Goal: Task Accomplishment & Management: Use online tool/utility

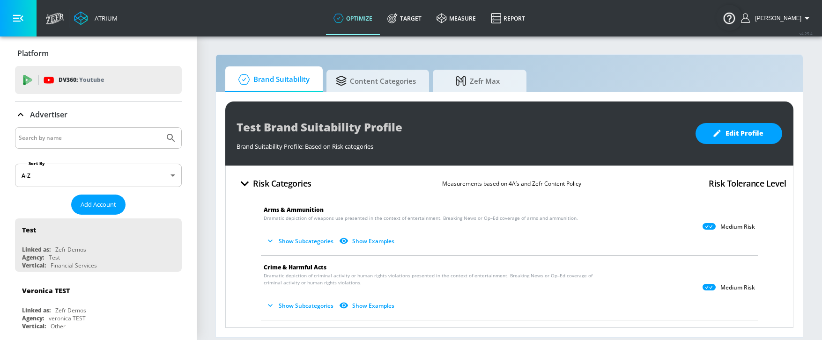
click at [60, 133] on input "Search by name" at bounding box center [90, 138] width 142 height 12
paste input "Erath"
type input "Erath"
click at [161, 128] on button "Submit Search" at bounding box center [171, 138] width 21 height 21
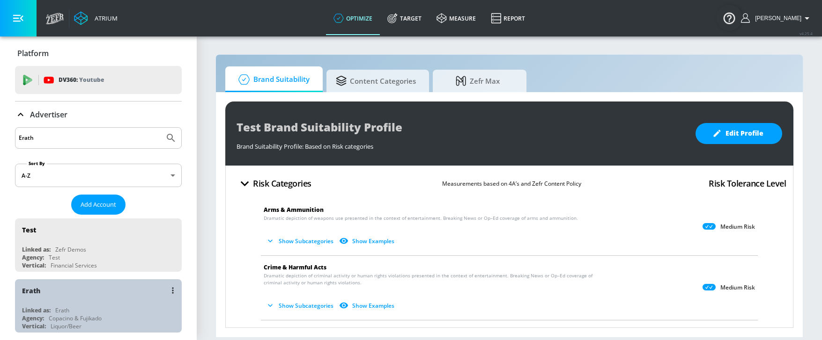
click at [121, 301] on div "Erath" at bounding box center [100, 291] width 157 height 22
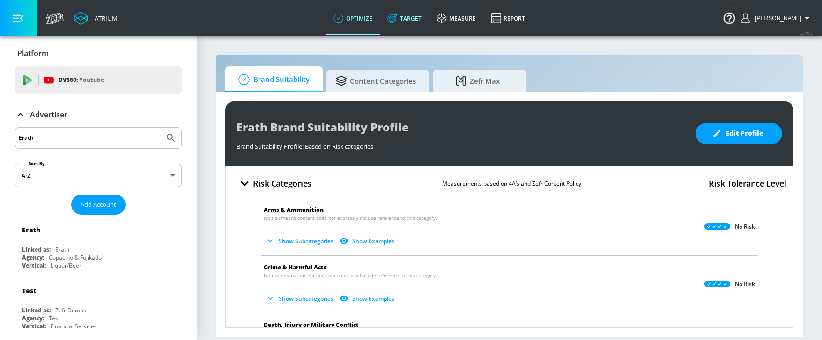
click at [415, 26] on link "Target" at bounding box center [404, 18] width 49 height 34
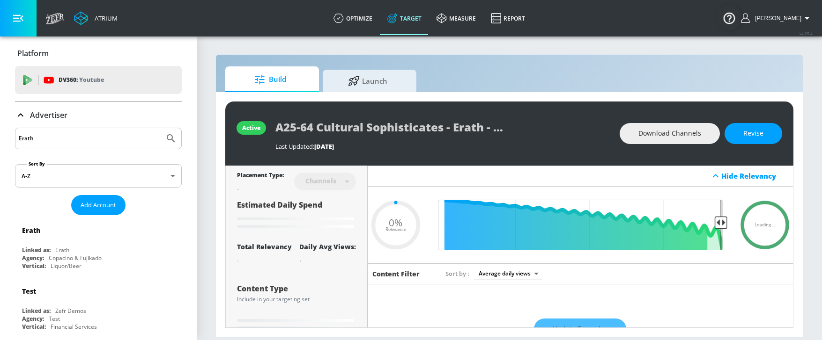
type input "0.05"
click at [377, 72] on span "Launch" at bounding box center [367, 79] width 71 height 22
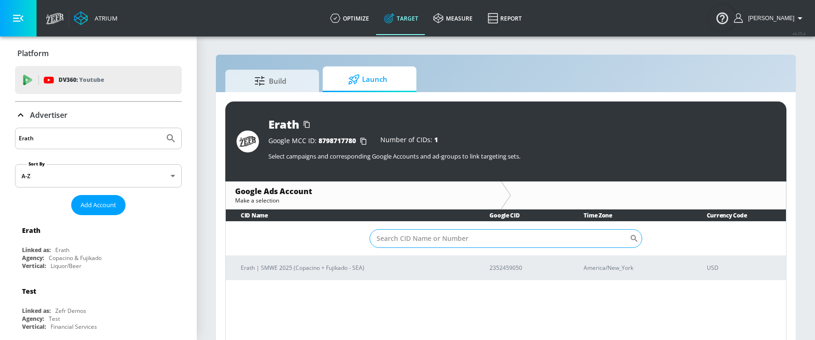
click at [426, 229] on input "Sort By" at bounding box center [500, 238] width 260 height 19
click at [416, 242] on input "Sort By" at bounding box center [500, 238] width 260 height 19
paste input "[PHONE_NUMBER]"
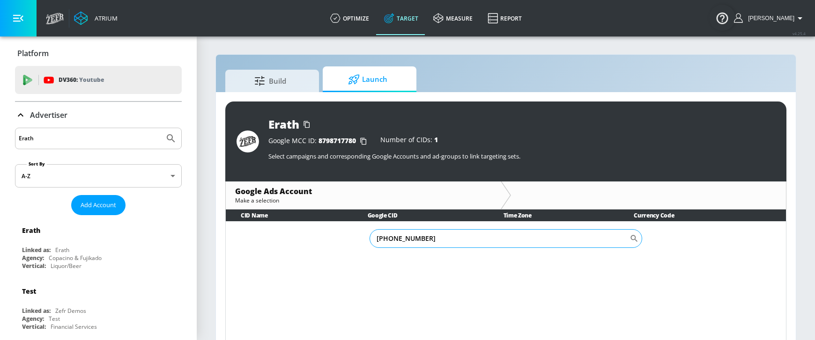
click at [391, 241] on input "[PHONE_NUMBER]" at bounding box center [500, 238] width 260 height 19
click at [401, 240] on input "235245-9050" at bounding box center [500, 238] width 260 height 19
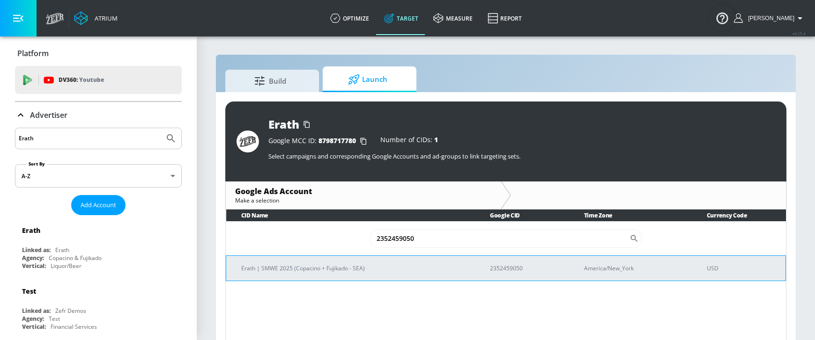
type input "2352459050"
click at [425, 263] on td "Erath | SMWE 2025 (Copacino + Fujikado - SEA)" at bounding box center [350, 268] width 249 height 25
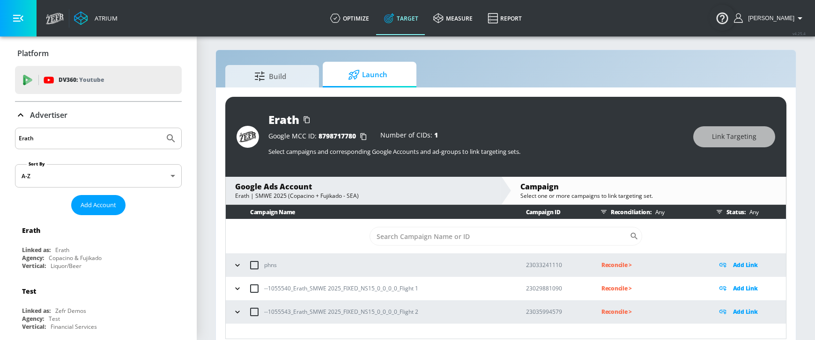
scroll to position [14, 0]
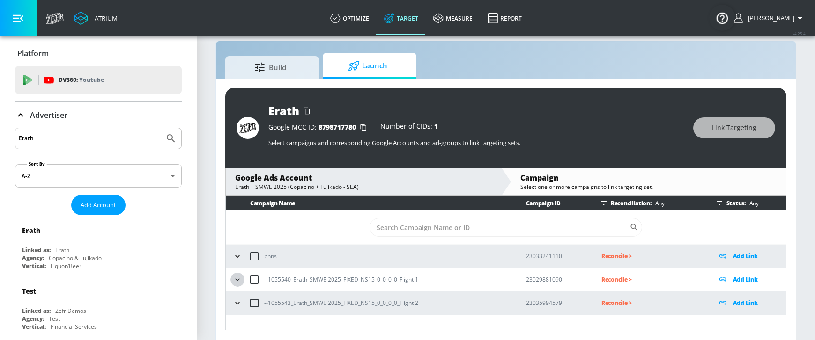
click at [237, 277] on icon "button" at bounding box center [237, 279] width 9 height 9
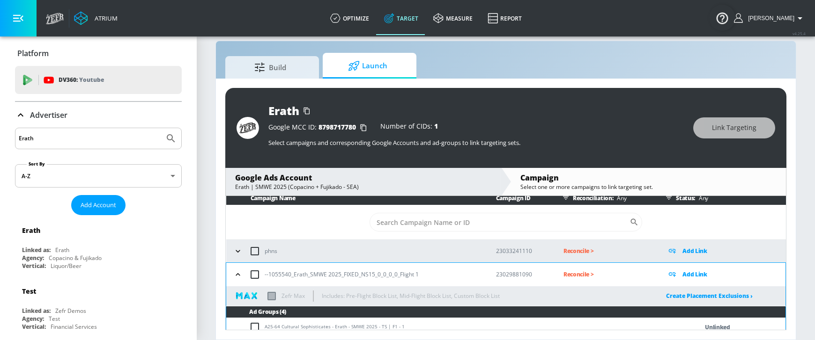
scroll to position [0, 0]
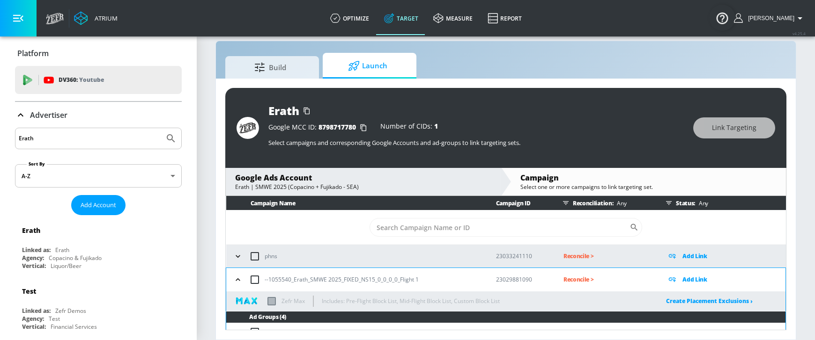
click at [691, 279] on p "Add Link" at bounding box center [694, 279] width 25 height 11
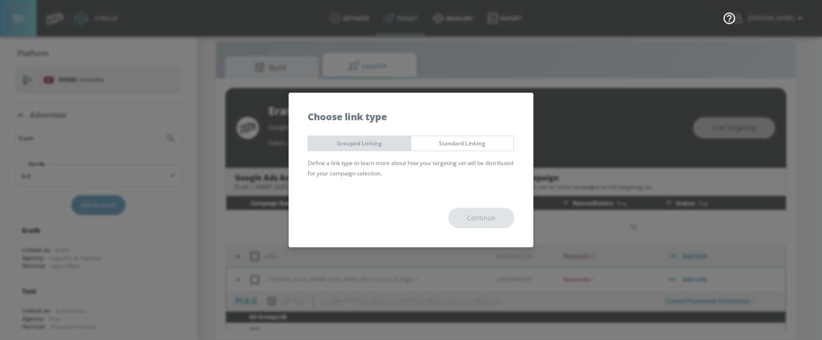
click at [332, 143] on span "Grouped Linking" at bounding box center [359, 144] width 89 height 10
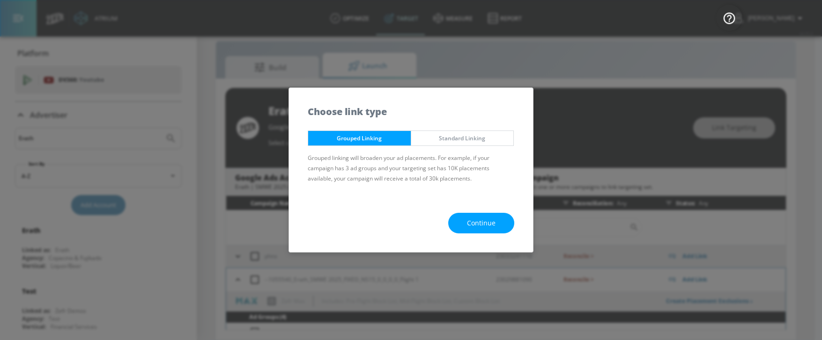
click at [502, 219] on button "Continue" at bounding box center [481, 223] width 66 height 21
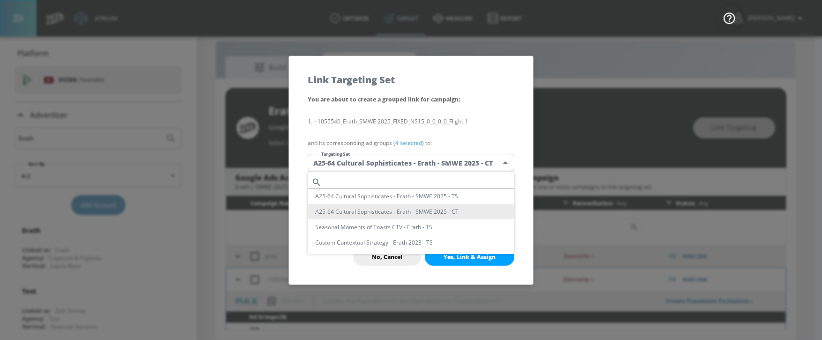
click at [369, 159] on body "Atrium optimize Target measure Report optimize Target measure Report v 4.25.4 […" at bounding box center [411, 163] width 822 height 354
click at [347, 181] on input "text" at bounding box center [419, 182] width 189 height 13
paste input "A25-64 Cultural Sophisticates - Erath - SMWE 2025 - TS"
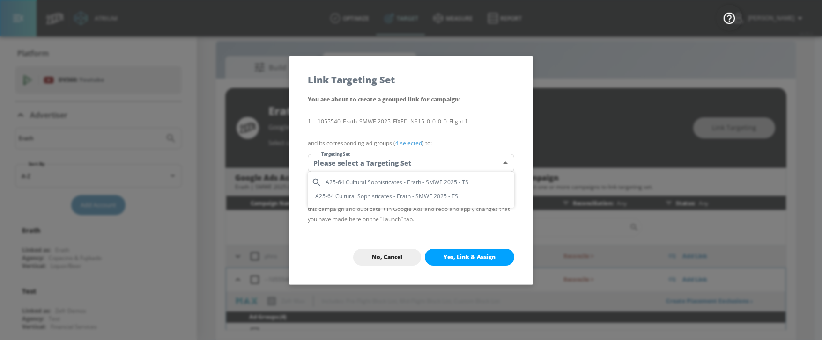
type input "A25-64 Cultural Sophisticates - Erath - SMWE 2025 - TS"
click at [355, 201] on li "A25-64 Cultural Sophisticates - Erath - SMWE 2025 - TS" at bounding box center [411, 196] width 207 height 15
type input "6971c74e-8dfd-46a1-8368-b4dd4ae92b66"
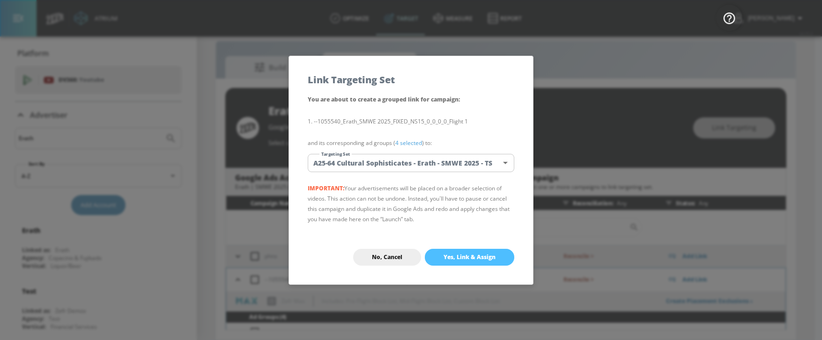
click at [476, 258] on span "Yes, Link & Assign" at bounding box center [470, 257] width 52 height 7
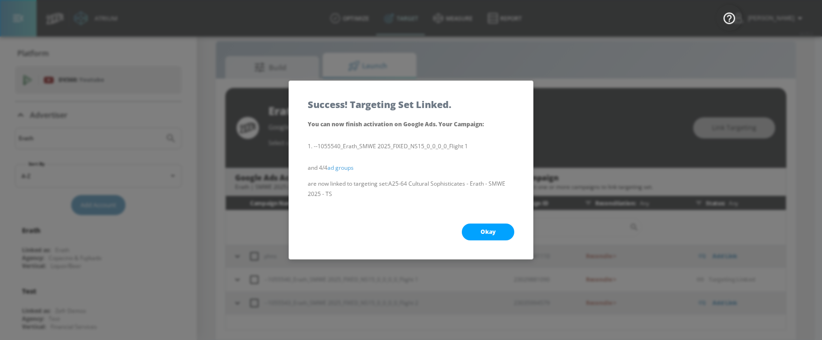
click at [482, 236] on span "Okay" at bounding box center [488, 232] width 15 height 7
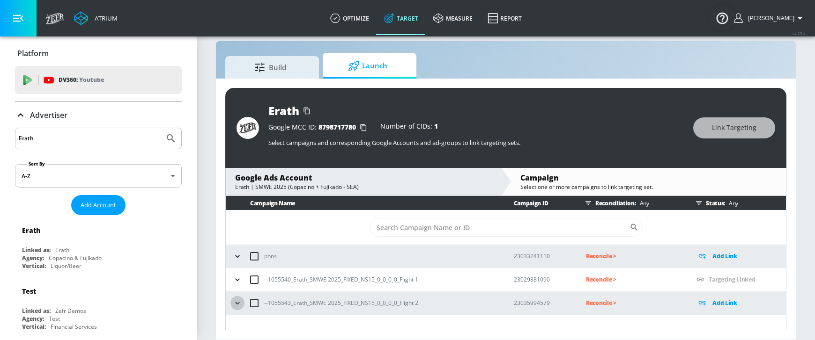
click at [238, 304] on icon "button" at bounding box center [237, 303] width 9 height 9
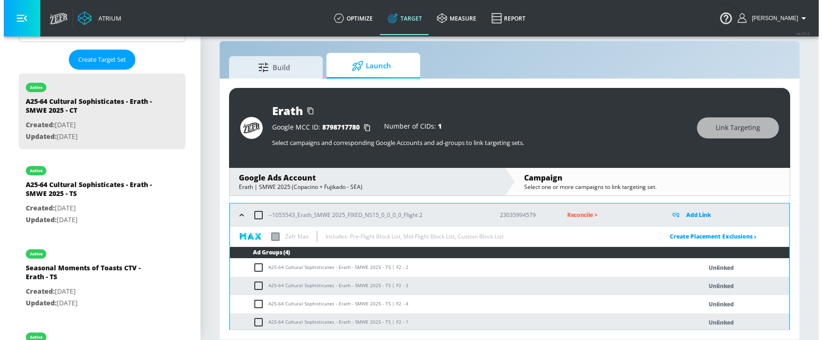
scroll to position [90, 0]
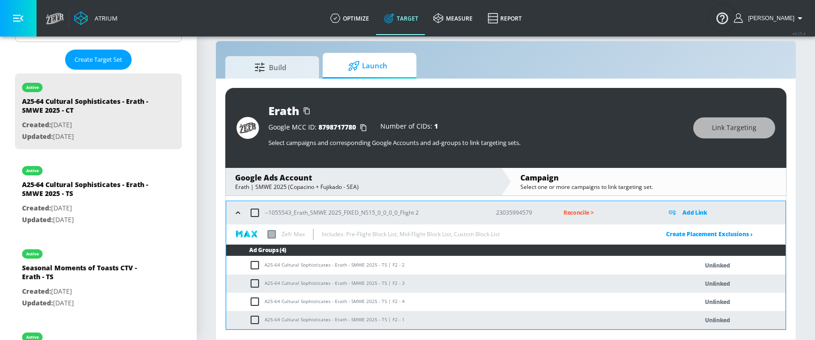
click at [692, 218] on p "Add Link" at bounding box center [694, 212] width 25 height 11
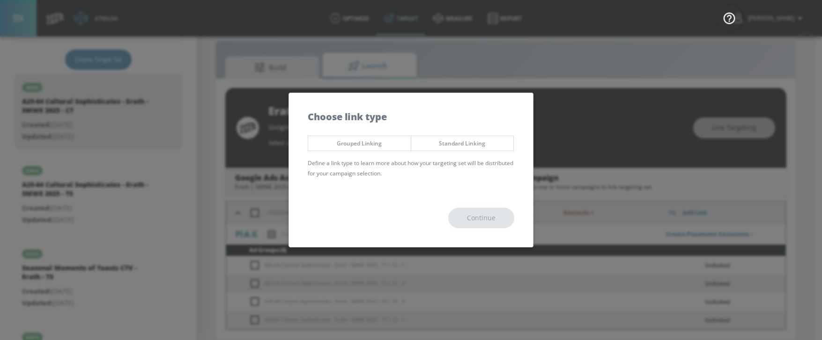
click at [333, 138] on button "Grouped Linking" at bounding box center [359, 143] width 103 height 15
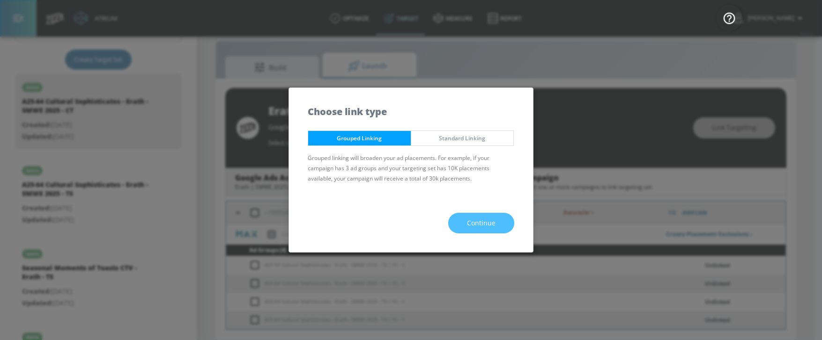
click at [481, 225] on span "Continue" at bounding box center [481, 224] width 29 height 12
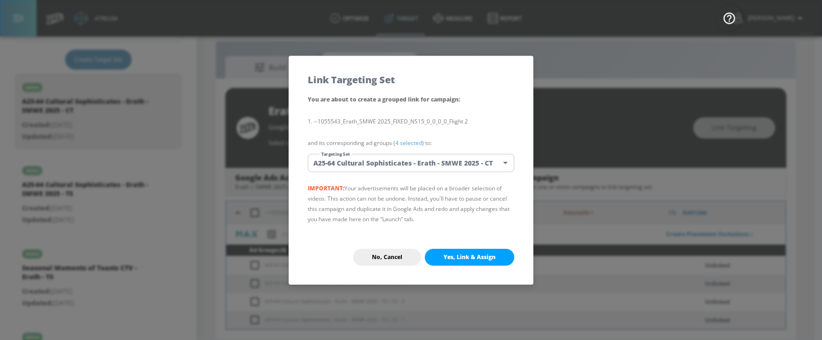
click at [376, 165] on body "Atrium optimize Target measure Report optimize Target measure Report v 4.25.4 […" at bounding box center [411, 163] width 822 height 354
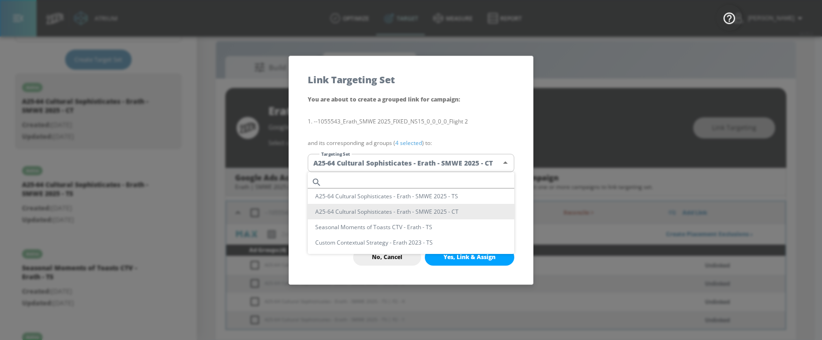
click at [370, 174] on ul "A25-64 Cultural Sophisticates - Erath - SMWE 2025 - TS A25-64 Cultural Sophisti…" at bounding box center [411, 213] width 207 height 82
click at [362, 180] on input "text" at bounding box center [419, 182] width 189 height 13
paste input "A25-64 Cultural Sophisticates - Erath - SMWE 2025 - TS"
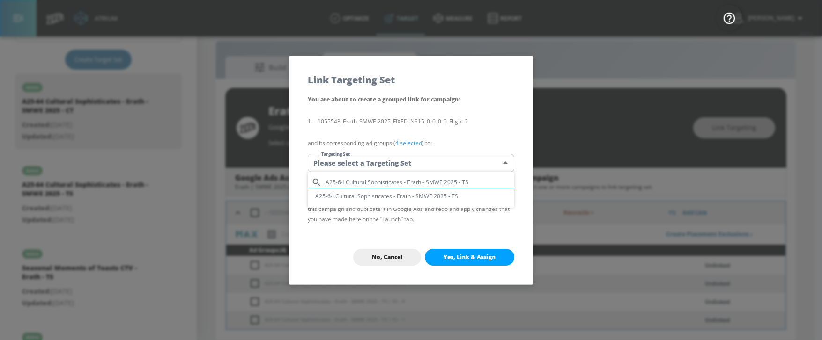
type input "A25-64 Cultural Sophisticates - Erath - SMWE 2025 - TS"
click at [368, 198] on li "A25-64 Cultural Sophisticates - Erath - SMWE 2025 - TS" at bounding box center [411, 196] width 207 height 15
type input "6971c74e-8dfd-46a1-8368-b4dd4ae92b66"
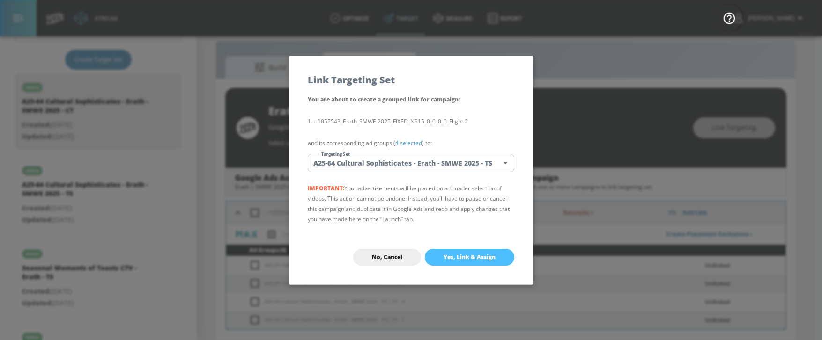
click at [474, 262] on button "Yes, Link & Assign" at bounding box center [469, 257] width 89 height 17
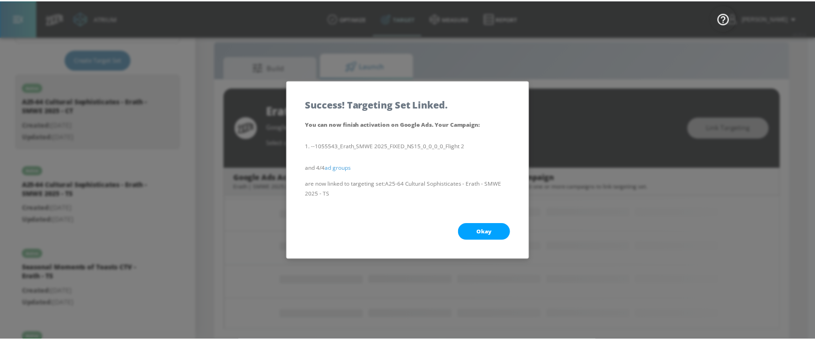
scroll to position [0, 0]
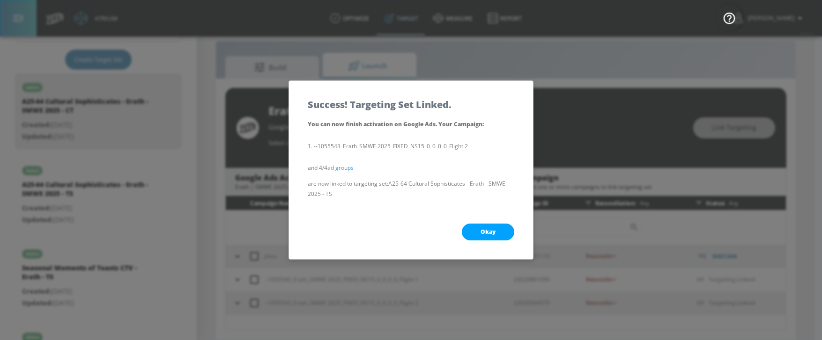
click at [489, 237] on button "Okay" at bounding box center [488, 232] width 52 height 17
